Goal: Use online tool/utility: Use online tool/utility

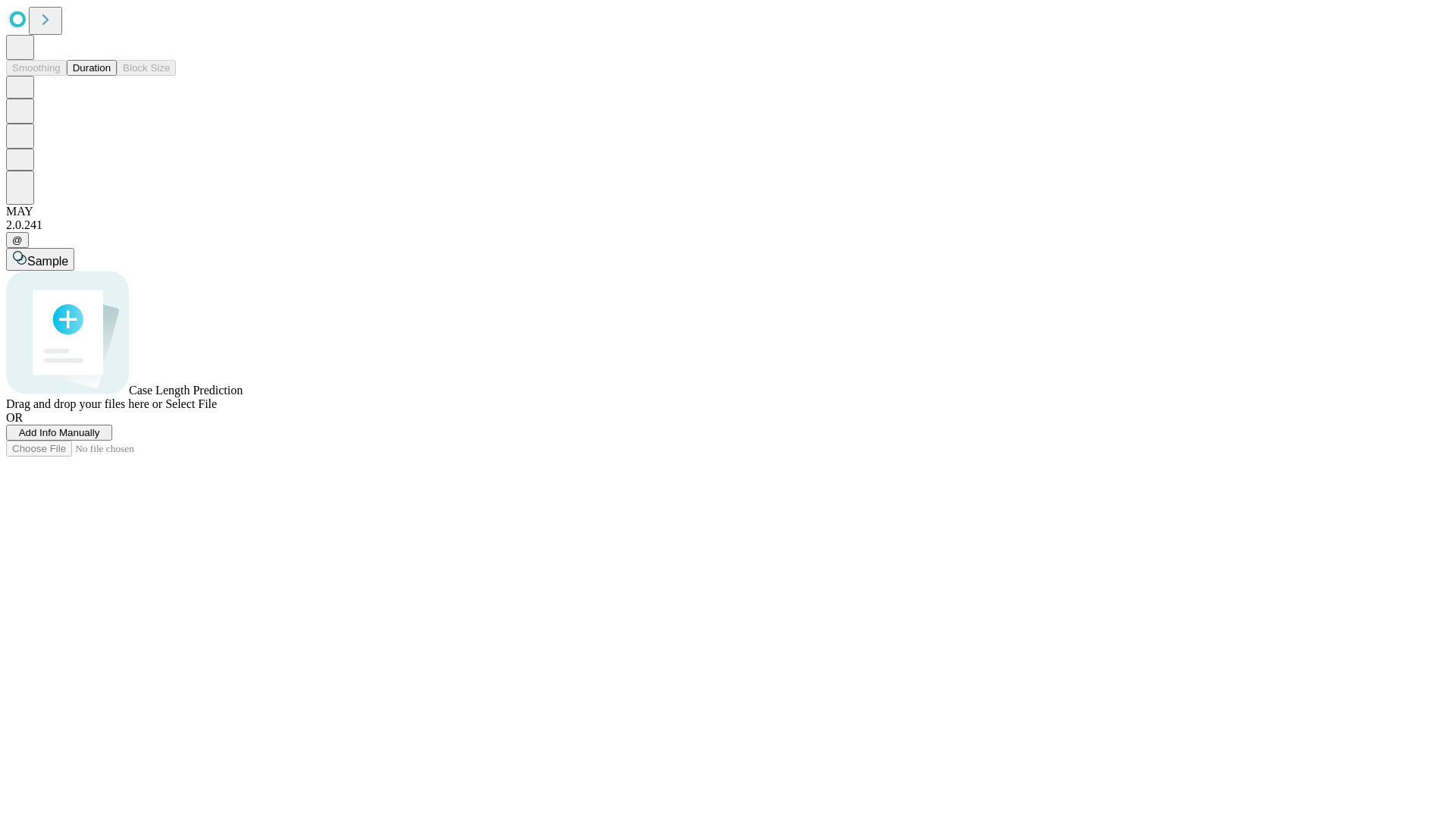
click at [111, 76] on button "Duration" at bounding box center [91, 67] width 50 height 16
click at [68, 254] on span "Sample" at bounding box center [48, 260] width 41 height 13
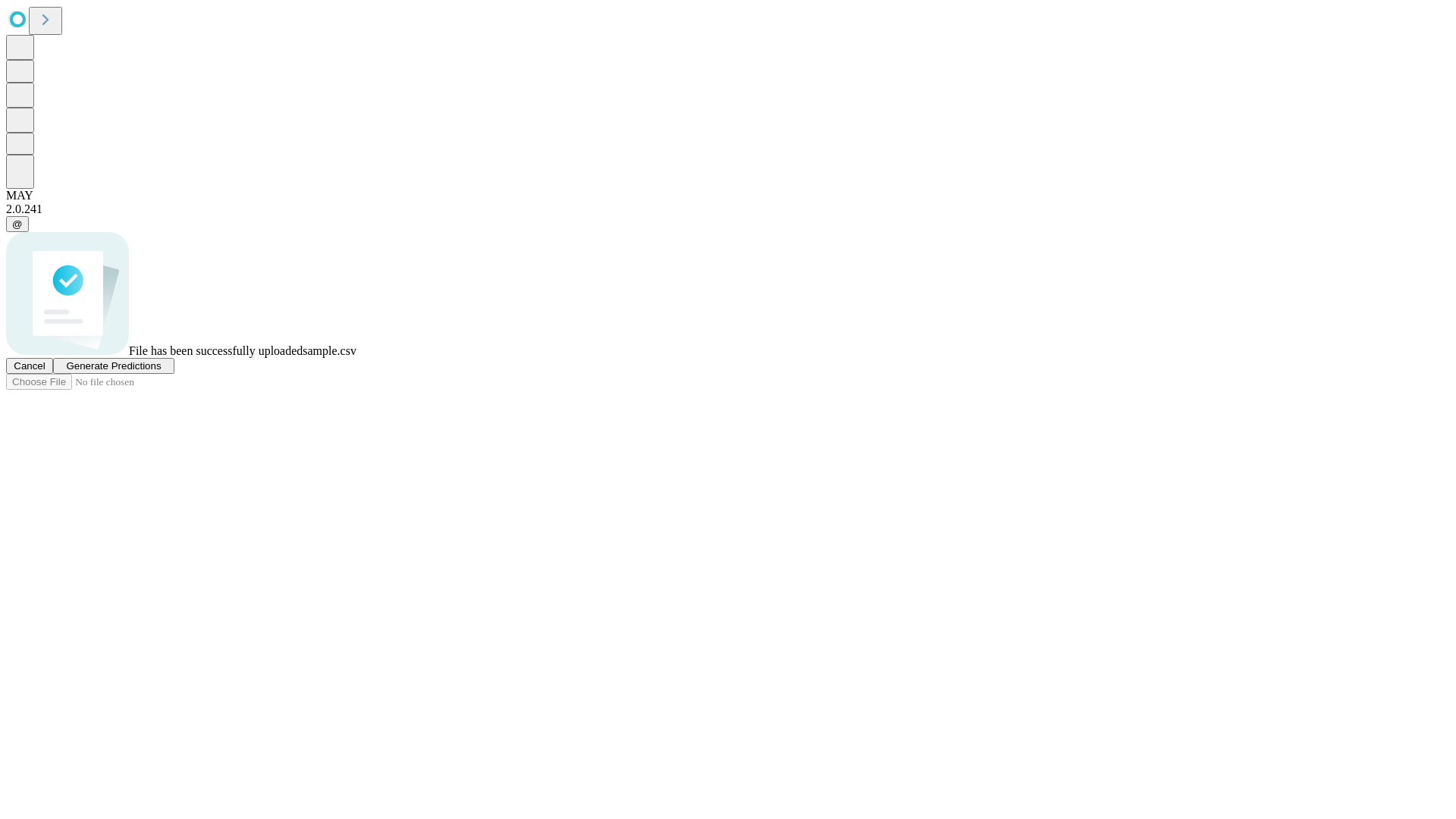
click at [161, 371] on span "Generate Predictions" at bounding box center [113, 366] width 95 height 12
